Goal: Check status: Check status

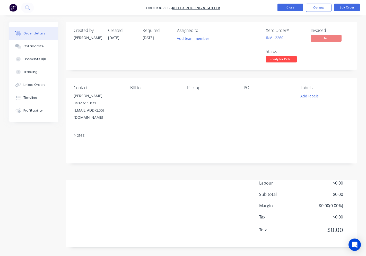
click at [289, 8] on button "Close" at bounding box center [291, 8] width 26 height 8
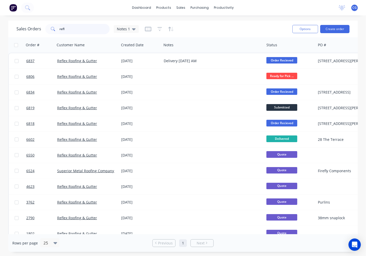
click at [72, 28] on input "refl" at bounding box center [85, 29] width 50 height 10
type input "r"
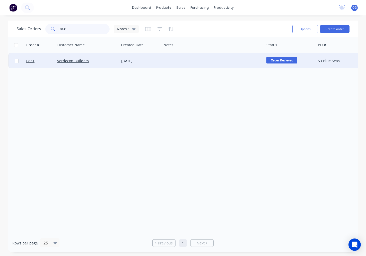
type input "6831"
click at [99, 59] on div "Verdecon Builders" at bounding box center [85, 60] width 57 height 5
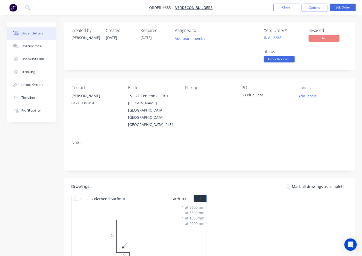
click at [291, 182] on div at bounding box center [288, 187] width 10 height 10
click at [285, 62] on span "Order Recieved" at bounding box center [279, 59] width 31 height 6
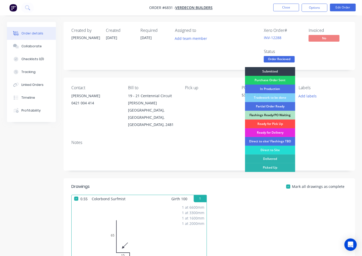
click at [273, 124] on div "Ready for Pick Up" at bounding box center [270, 124] width 50 height 9
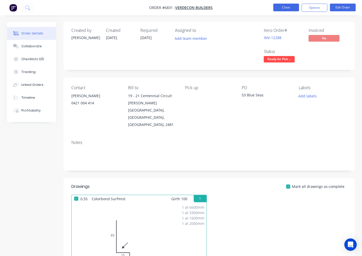
click at [286, 8] on button "Close" at bounding box center [286, 8] width 26 height 8
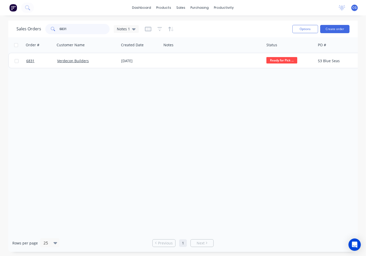
drag, startPoint x: 75, startPoint y: 29, endPoint x: 73, endPoint y: 29, distance: 2.6
click at [75, 29] on input "6831" at bounding box center [85, 29] width 50 height 10
type input "6"
